Goal: Task Accomplishment & Management: Complete application form

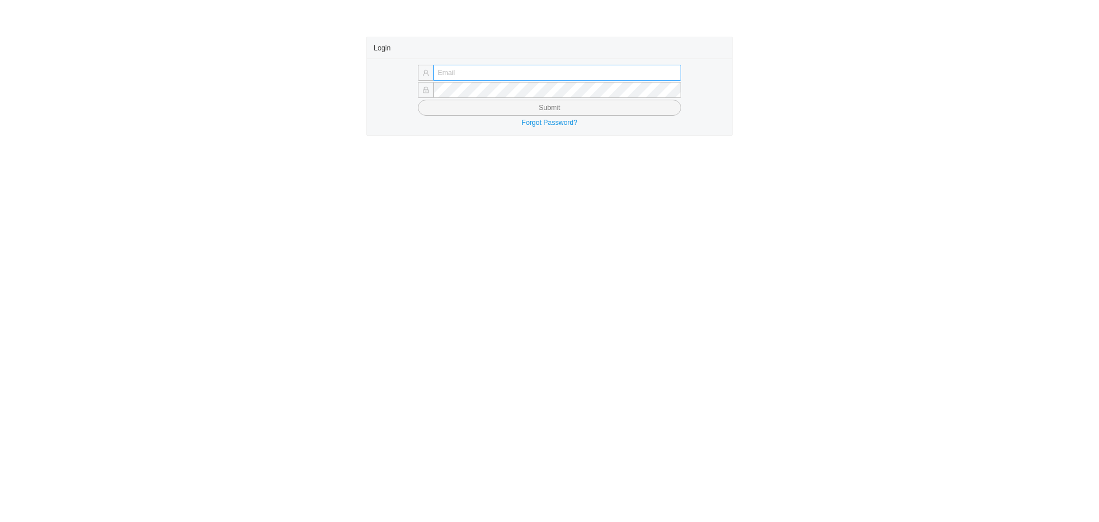
click at [477, 69] on input "text" at bounding box center [557, 73] width 248 height 16
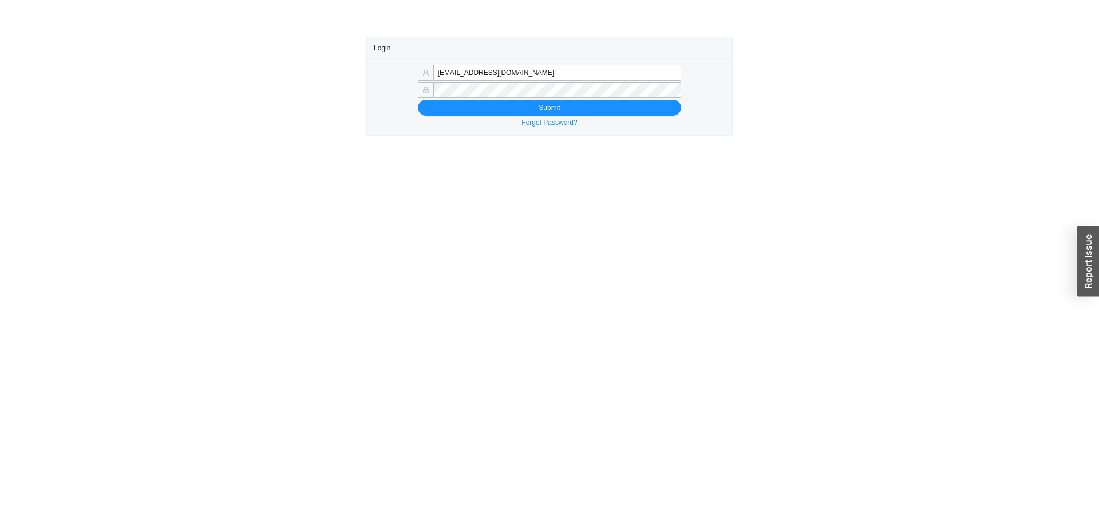
click at [601, 82] on form "mordy@qualitybath.com Submit" at bounding box center [550, 90] width 352 height 50
type input "mordy@homeandstone.com"
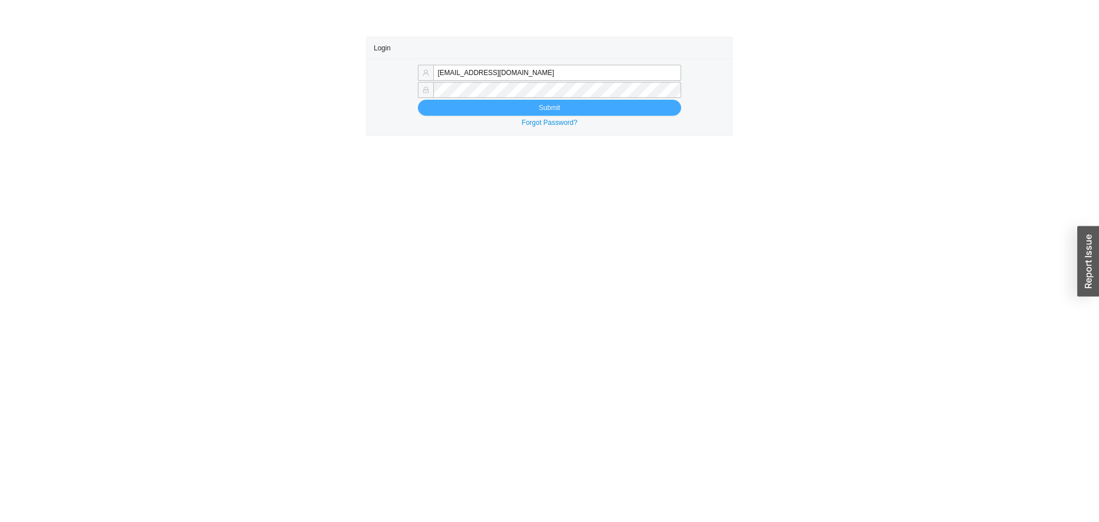
click at [547, 107] on span "Submit" at bounding box center [549, 107] width 21 height 11
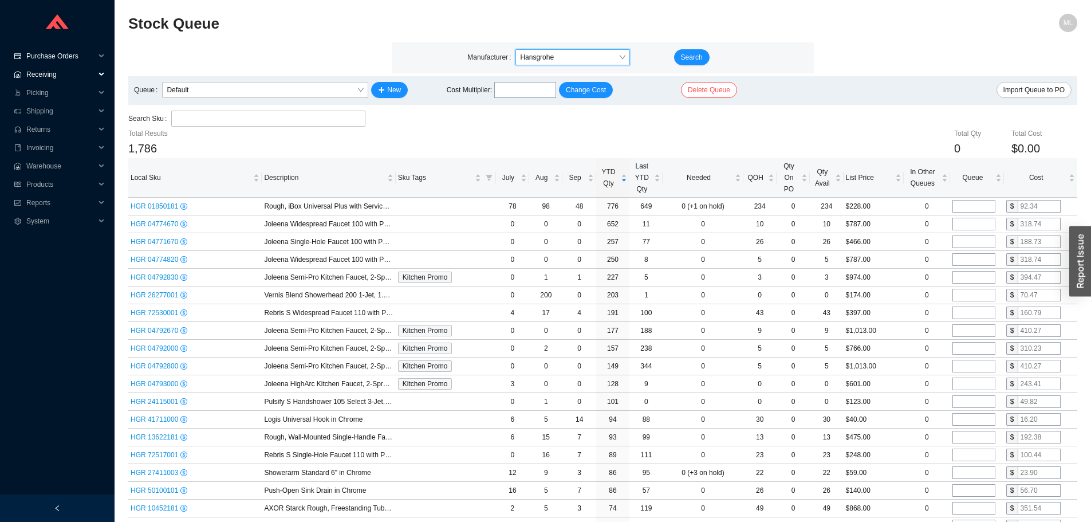
click at [56, 56] on span "Purchase Orders" at bounding box center [60, 56] width 69 height 18
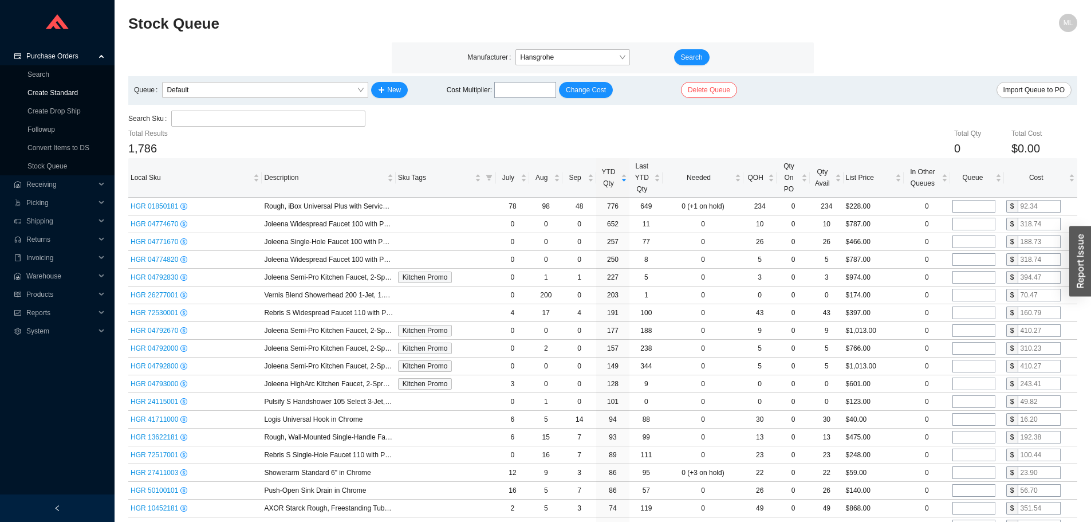
click at [50, 92] on link "Create Standard" at bounding box center [52, 93] width 50 height 8
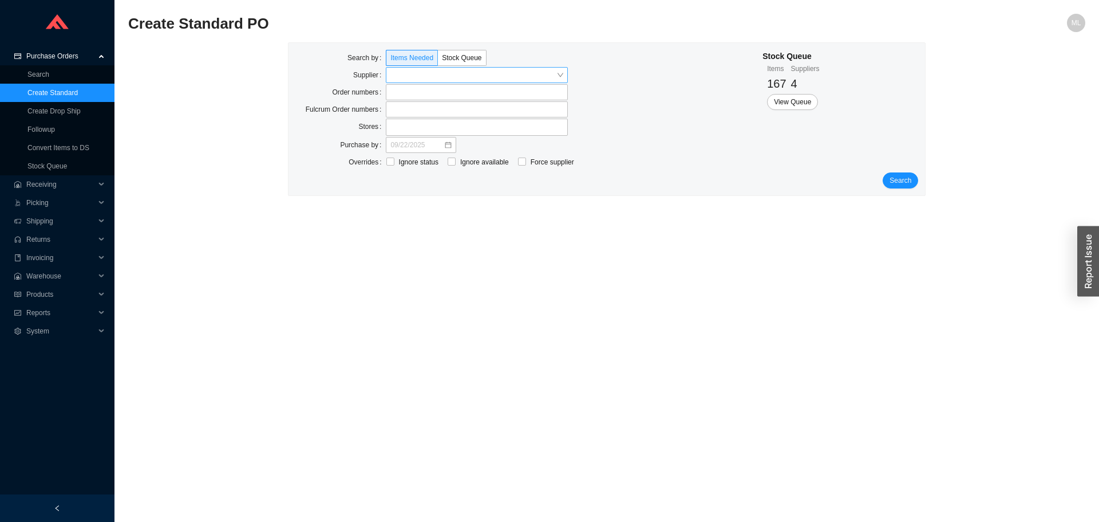
click at [444, 74] on input "search" at bounding box center [473, 75] width 166 height 15
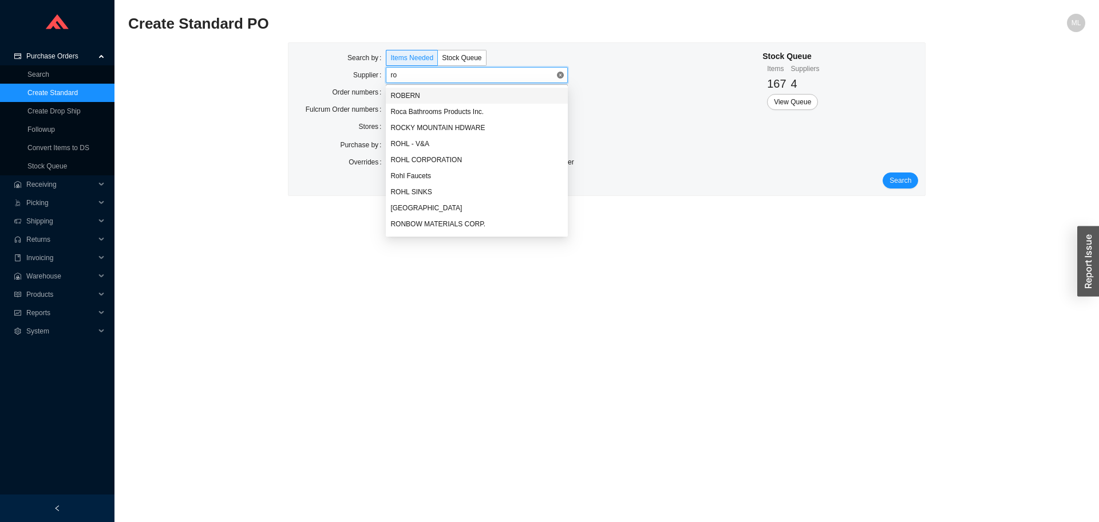
type input "roh"
click at [434, 109] on div "ROHL CORPORATION" at bounding box center [476, 111] width 173 height 10
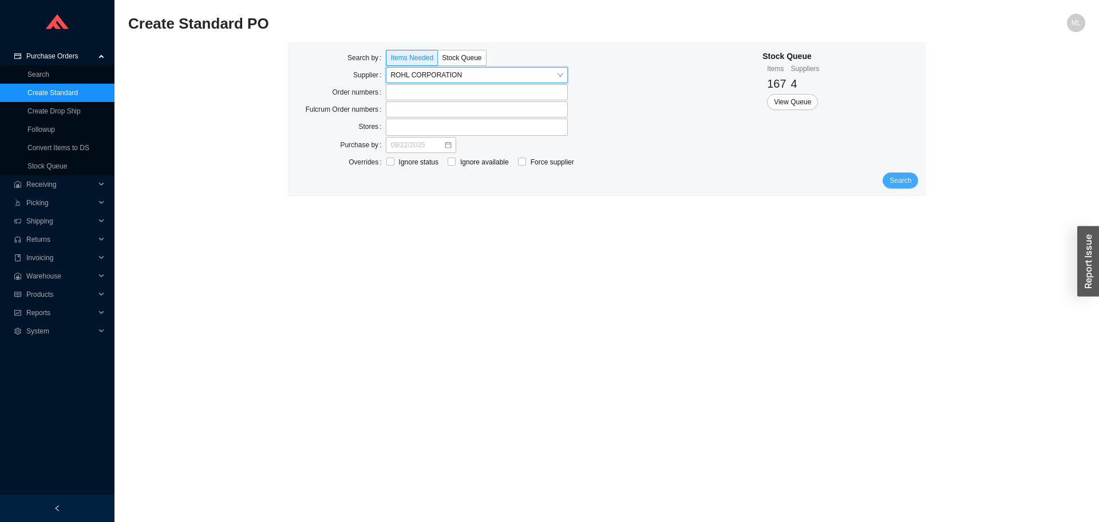
click at [891, 177] on span "Search" at bounding box center [901, 180] width 22 height 11
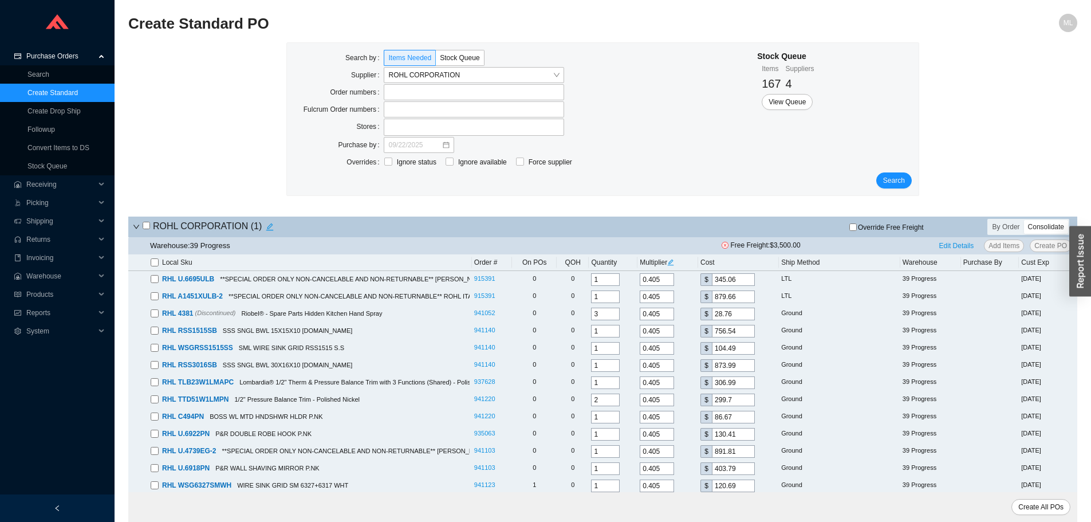
click at [153, 264] on input "checkbox" at bounding box center [155, 262] width 8 height 8
checkbox input "true"
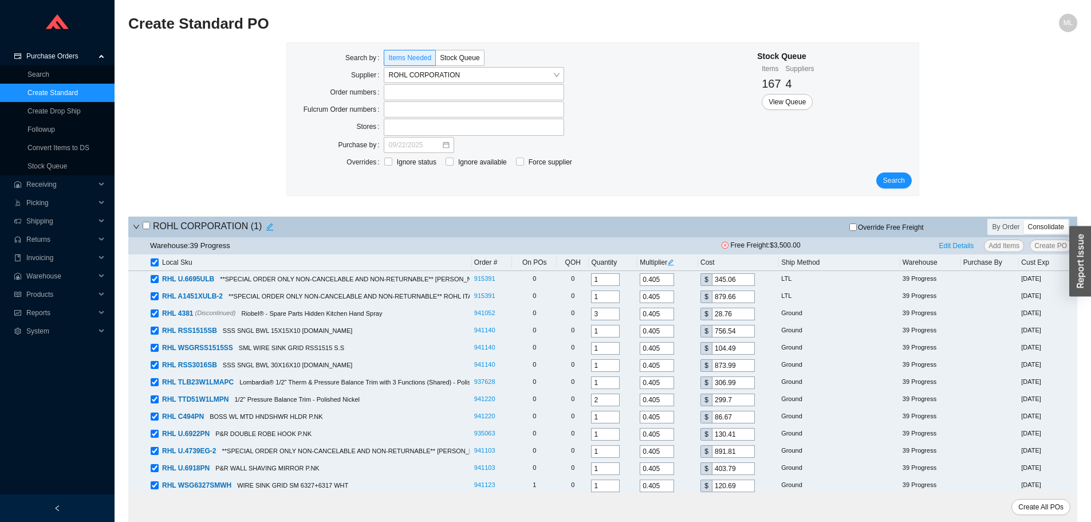
checkbox input "true"
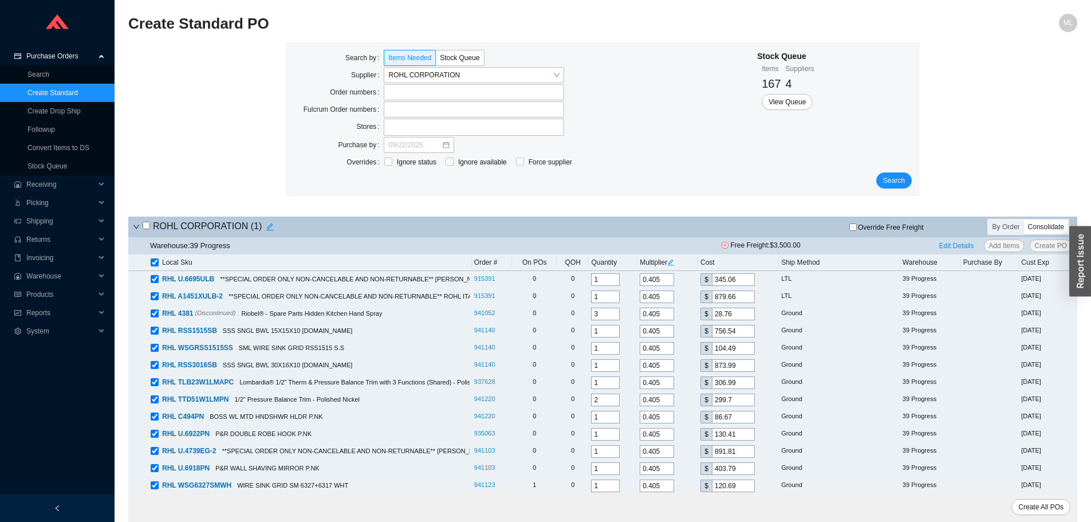
checkbox input "true"
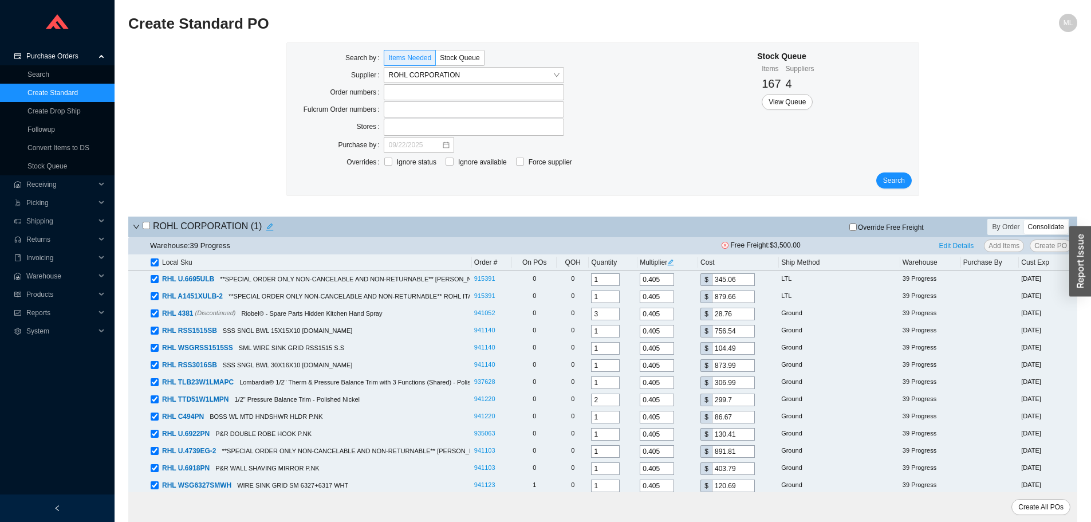
checkbox input "true"
click at [152, 263] on input "checkbox" at bounding box center [155, 262] width 8 height 8
checkbox input "false"
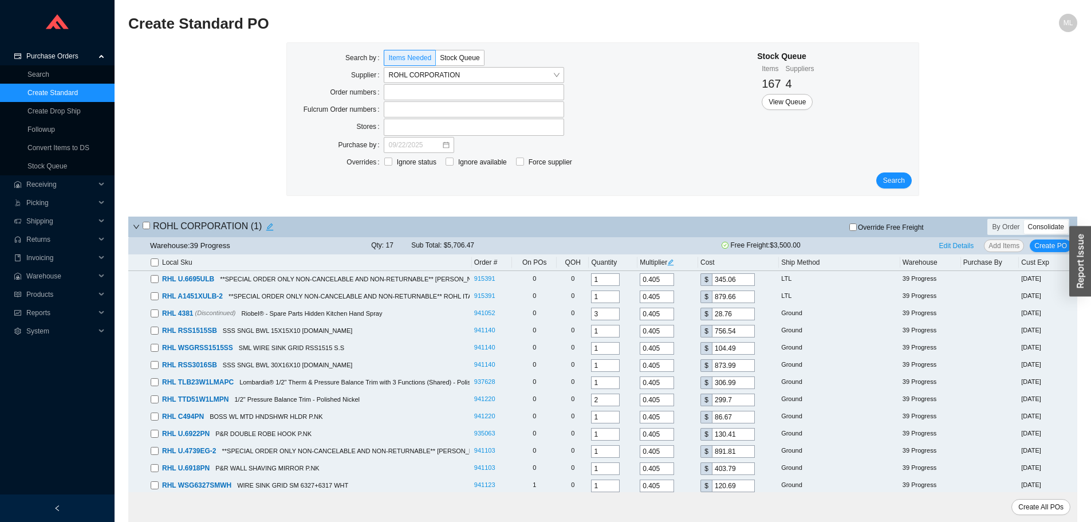
checkbox input "false"
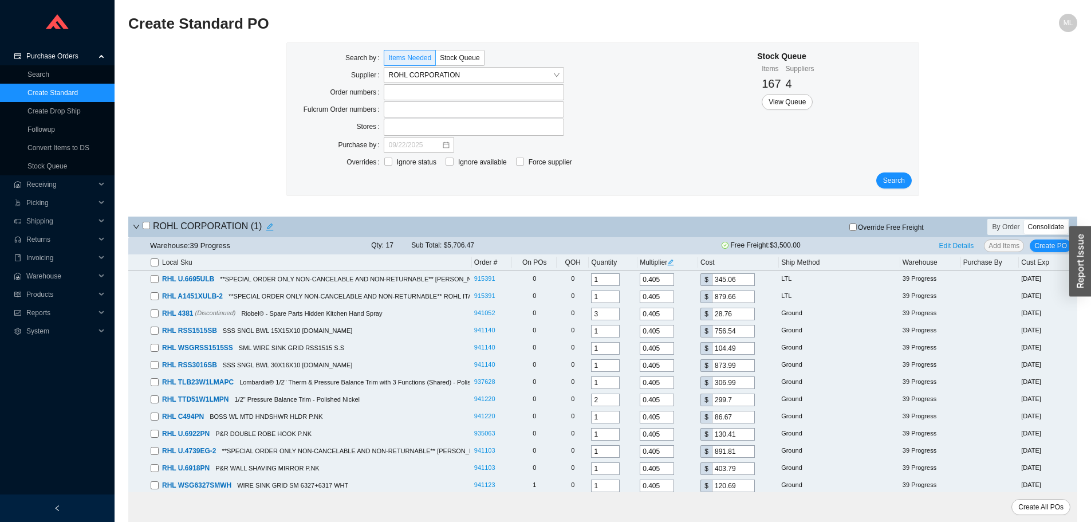
checkbox input "false"
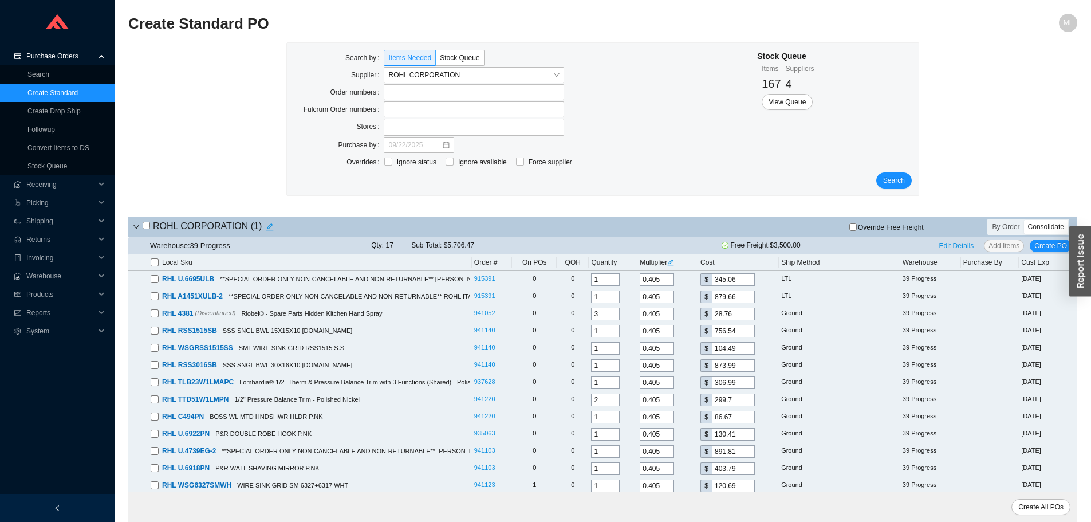
checkbox input "false"
click at [46, 164] on link "Stock Queue" at bounding box center [47, 166] width 40 height 8
